Goal: Transaction & Acquisition: Purchase product/service

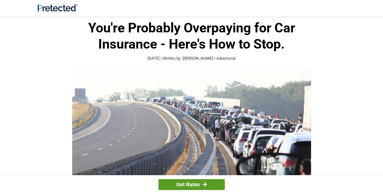
click at [179, 188] on link "Get Rates" at bounding box center [192, 184] width 66 height 11
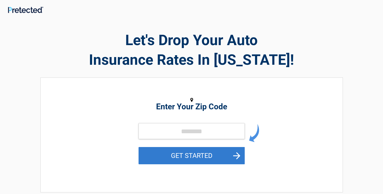
click at [192, 160] on button "GET STARTED" at bounding box center [192, 155] width 106 height 17
click at [193, 159] on button "GET STARTED" at bounding box center [192, 155] width 106 height 17
click at [193, 158] on button "GET STARTED" at bounding box center [192, 155] width 106 height 17
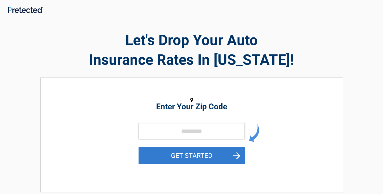
click at [193, 158] on button "GET STARTED" at bounding box center [192, 155] width 106 height 17
type input "*"
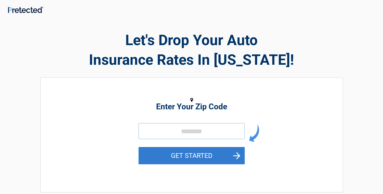
type input "*"
